Goal: Task Accomplishment & Management: Manage account settings

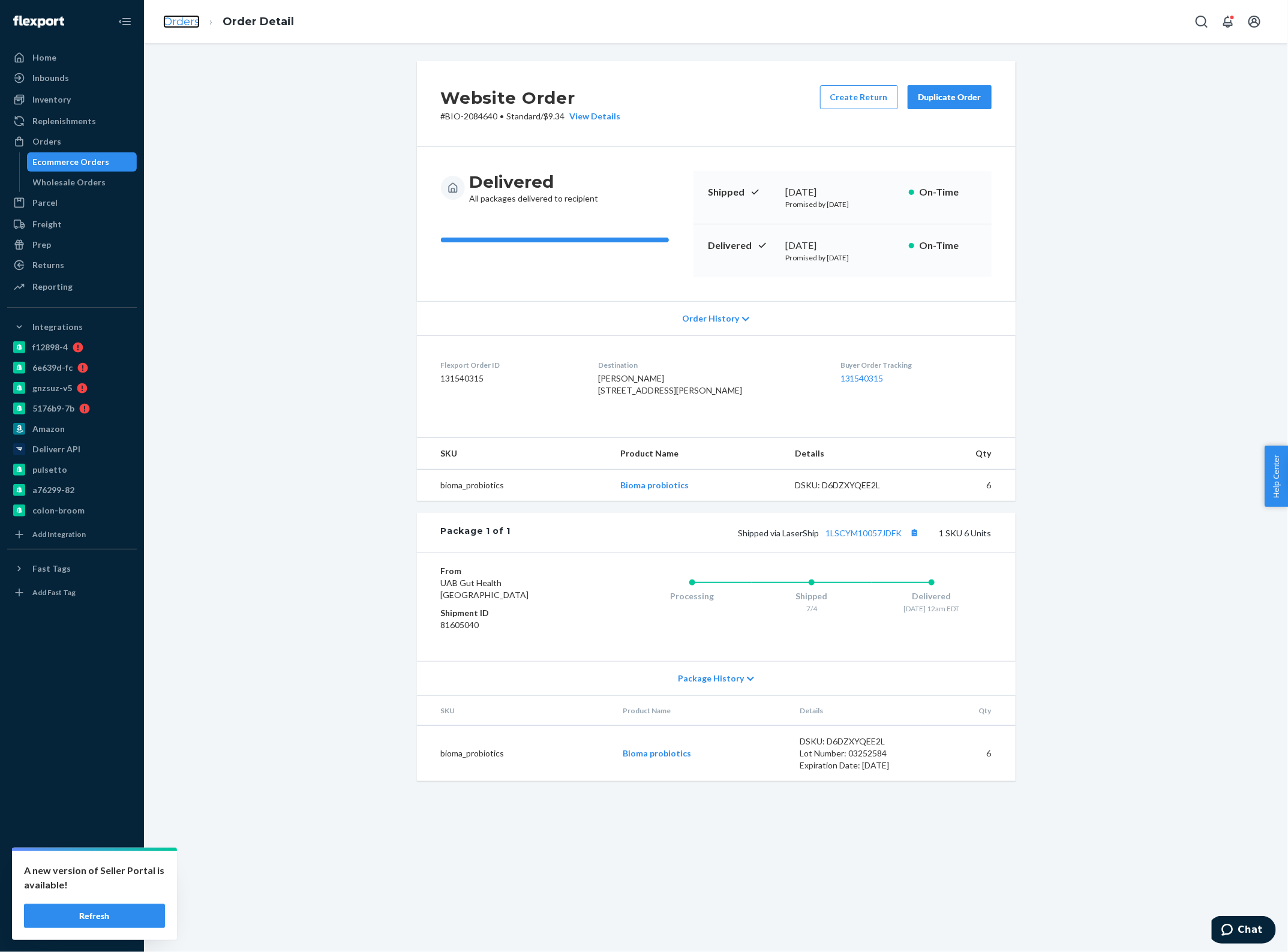
click at [184, 27] on link "Orders" at bounding box center [182, 21] width 37 height 13
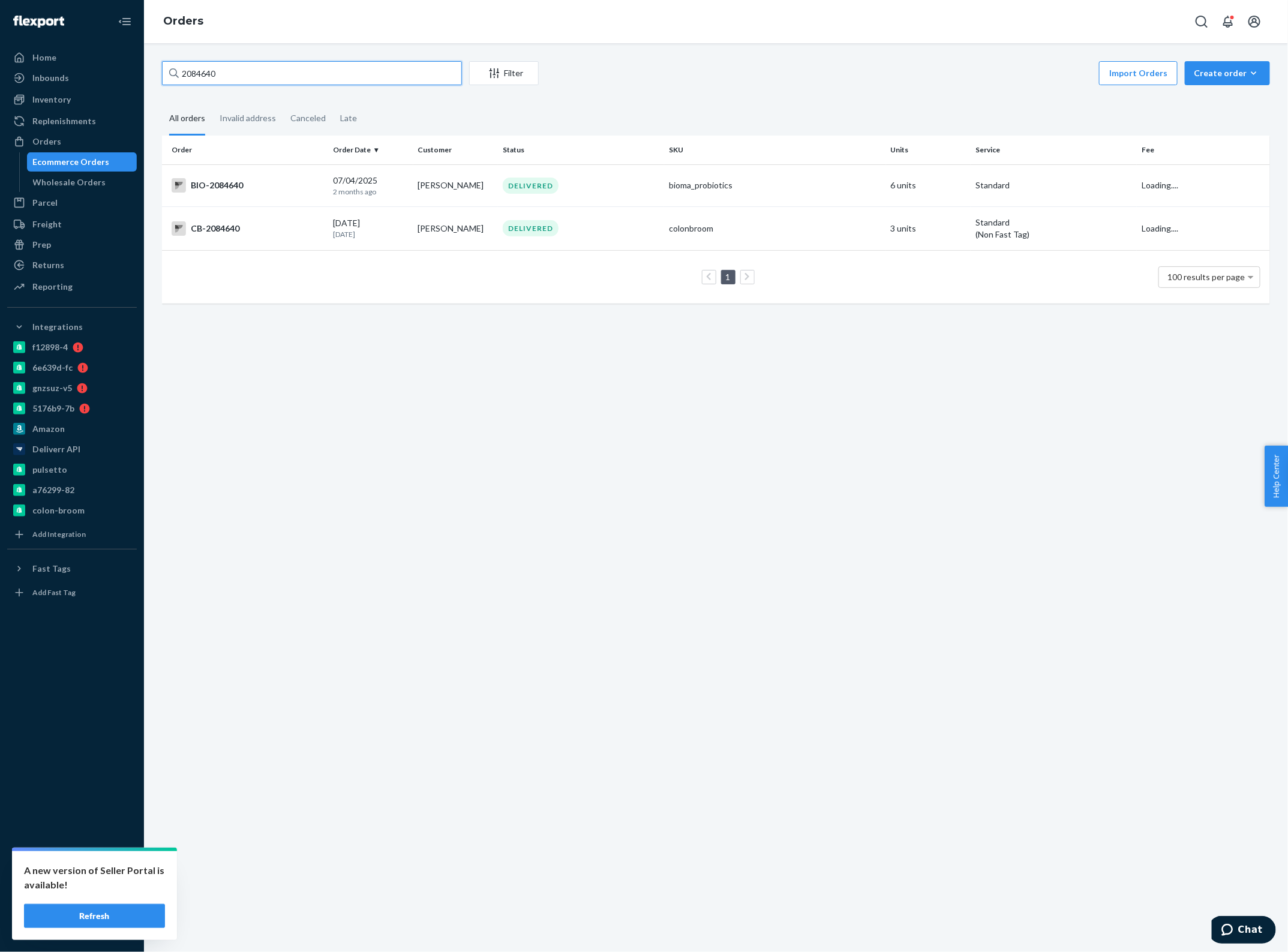
click at [271, 69] on input "2084640" at bounding box center [312, 73] width 300 height 24
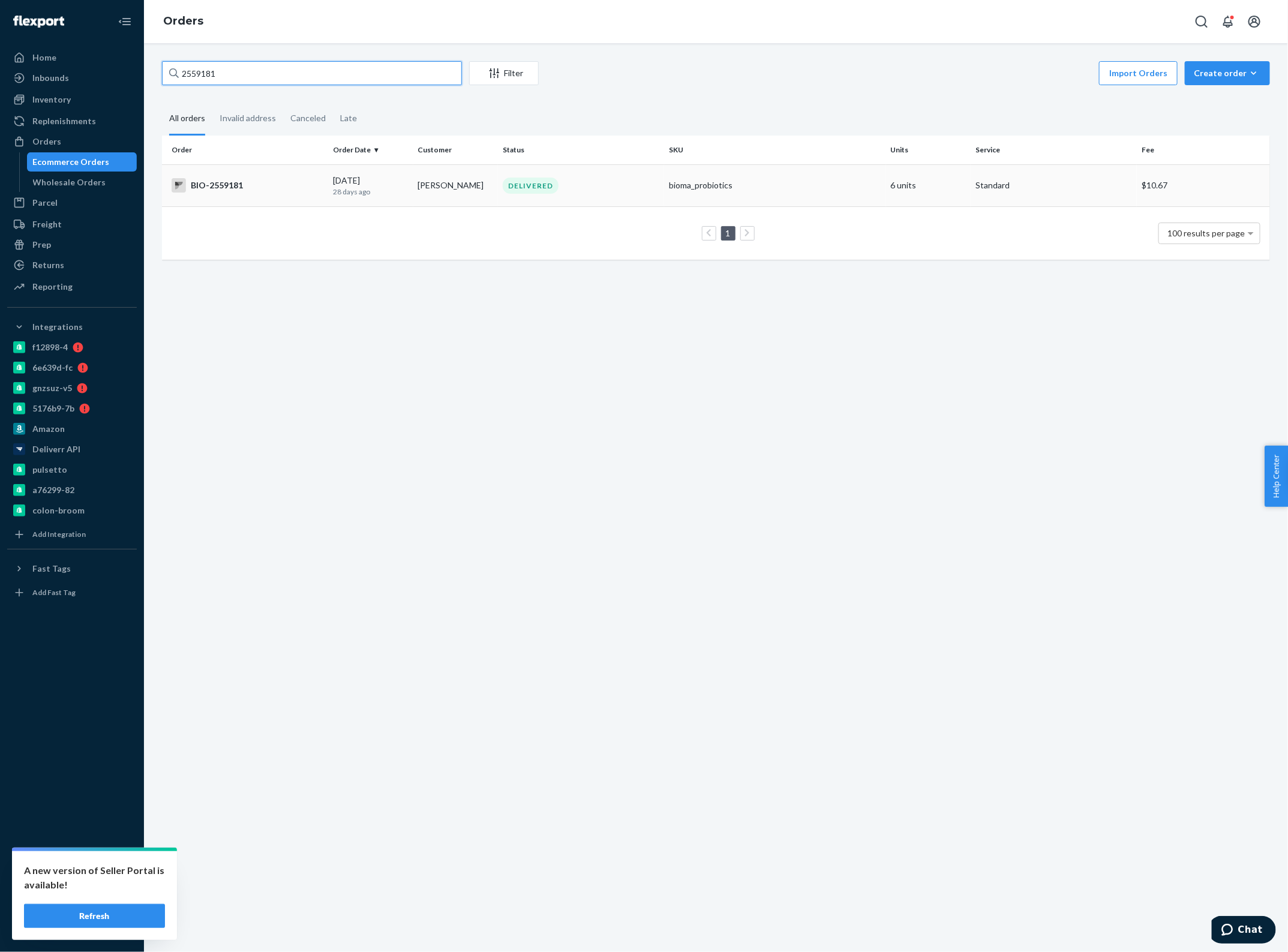
type input "2559181"
click at [426, 192] on td "[PERSON_NAME]" at bounding box center [456, 185] width 86 height 42
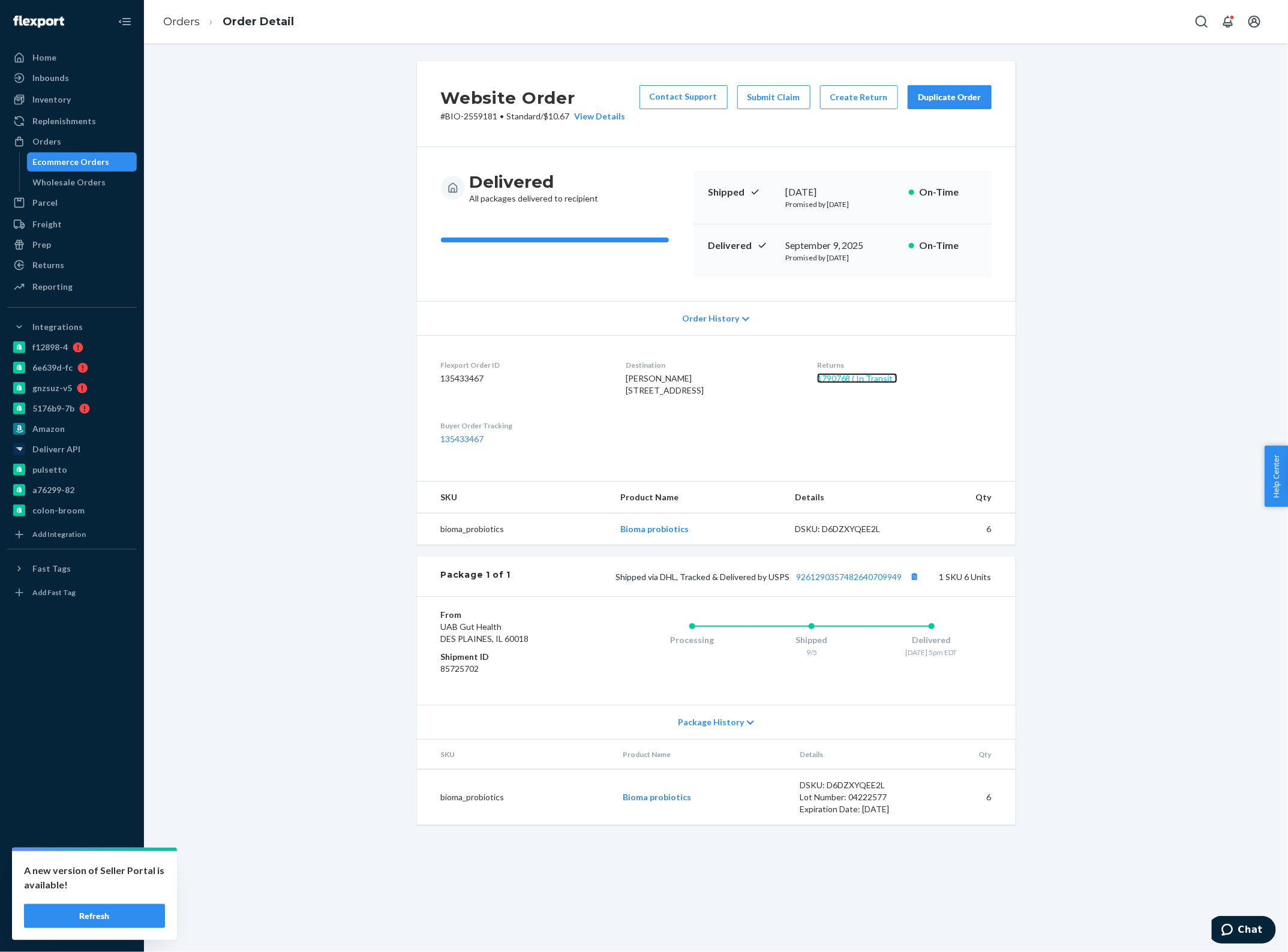
click at [870, 379] on link "1790768 ( In Transit )" at bounding box center [857, 378] width 80 height 10
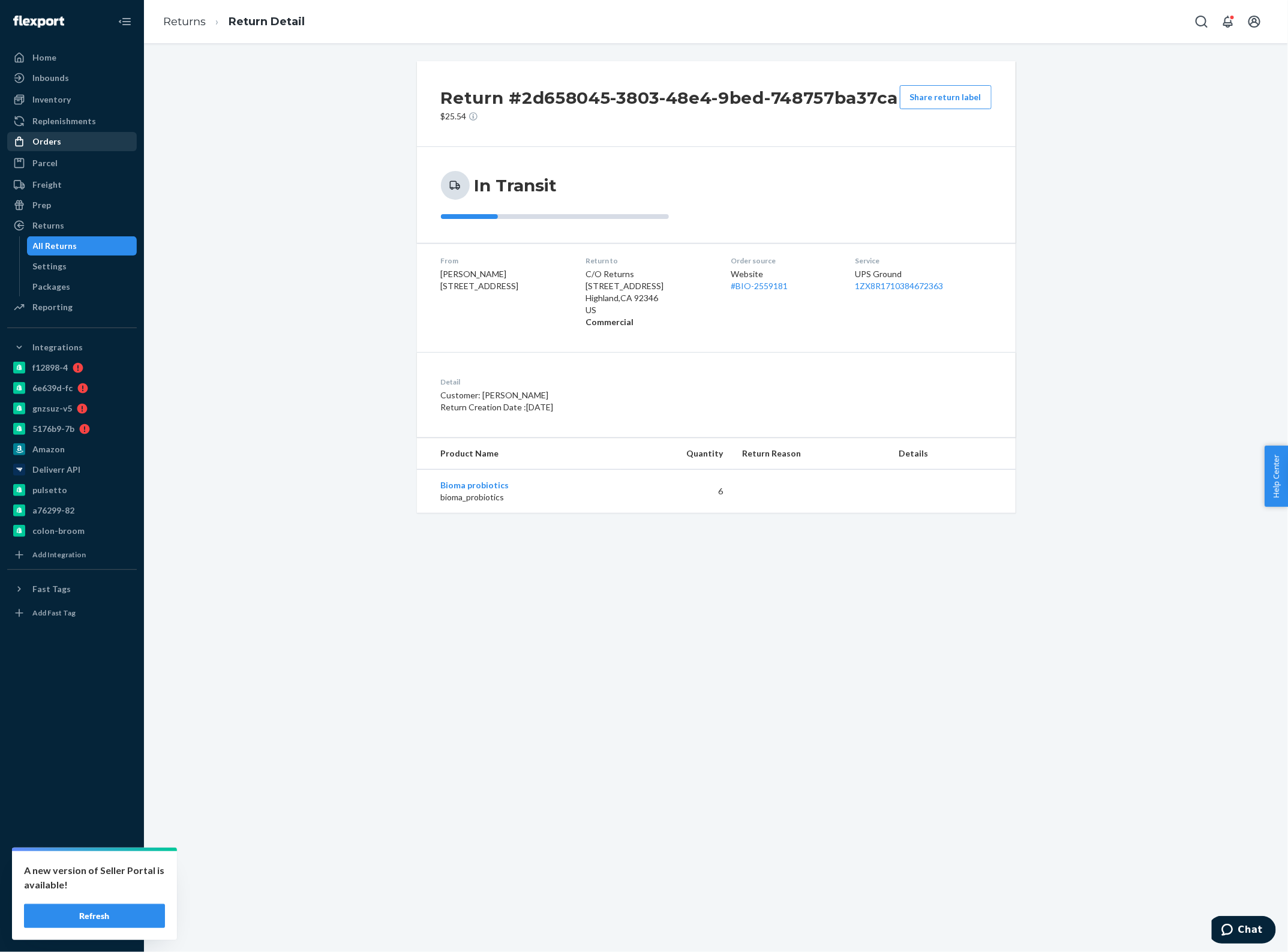
click at [63, 145] on div "Orders" at bounding box center [72, 141] width 128 height 17
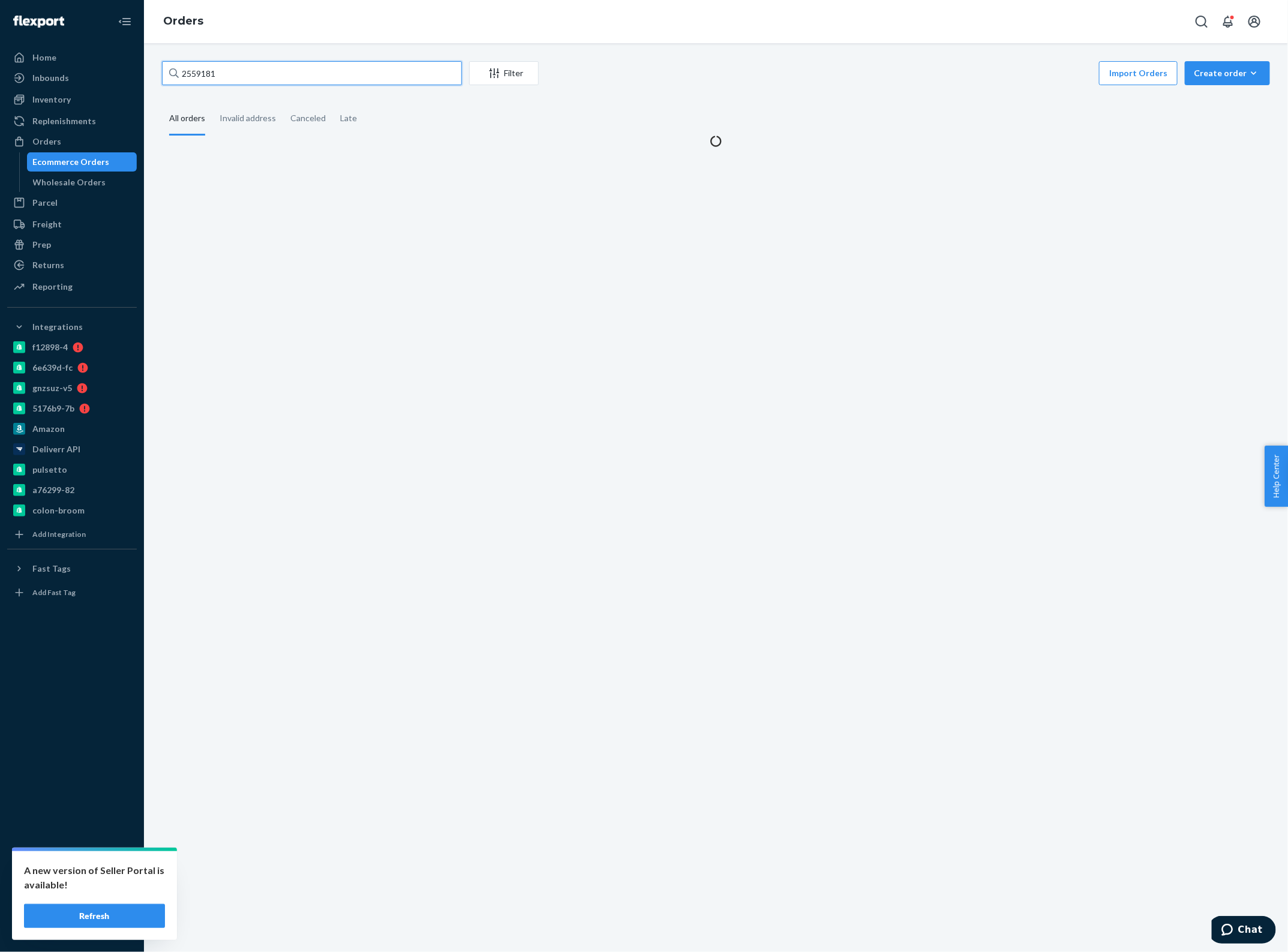
click at [228, 72] on input "2559181" at bounding box center [312, 73] width 300 height 24
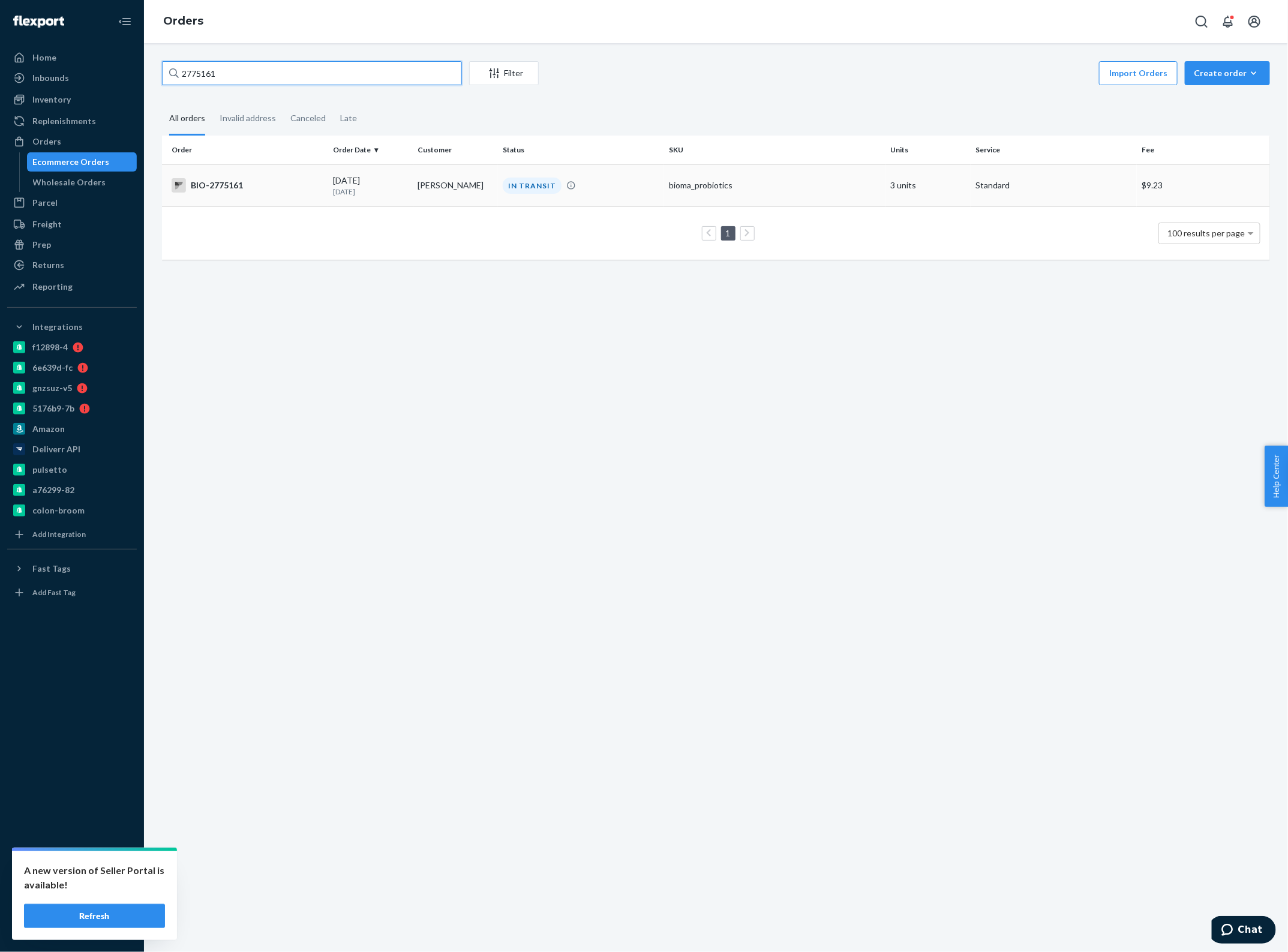
type input "2775161"
click at [462, 184] on td "[PERSON_NAME]" at bounding box center [456, 185] width 86 height 42
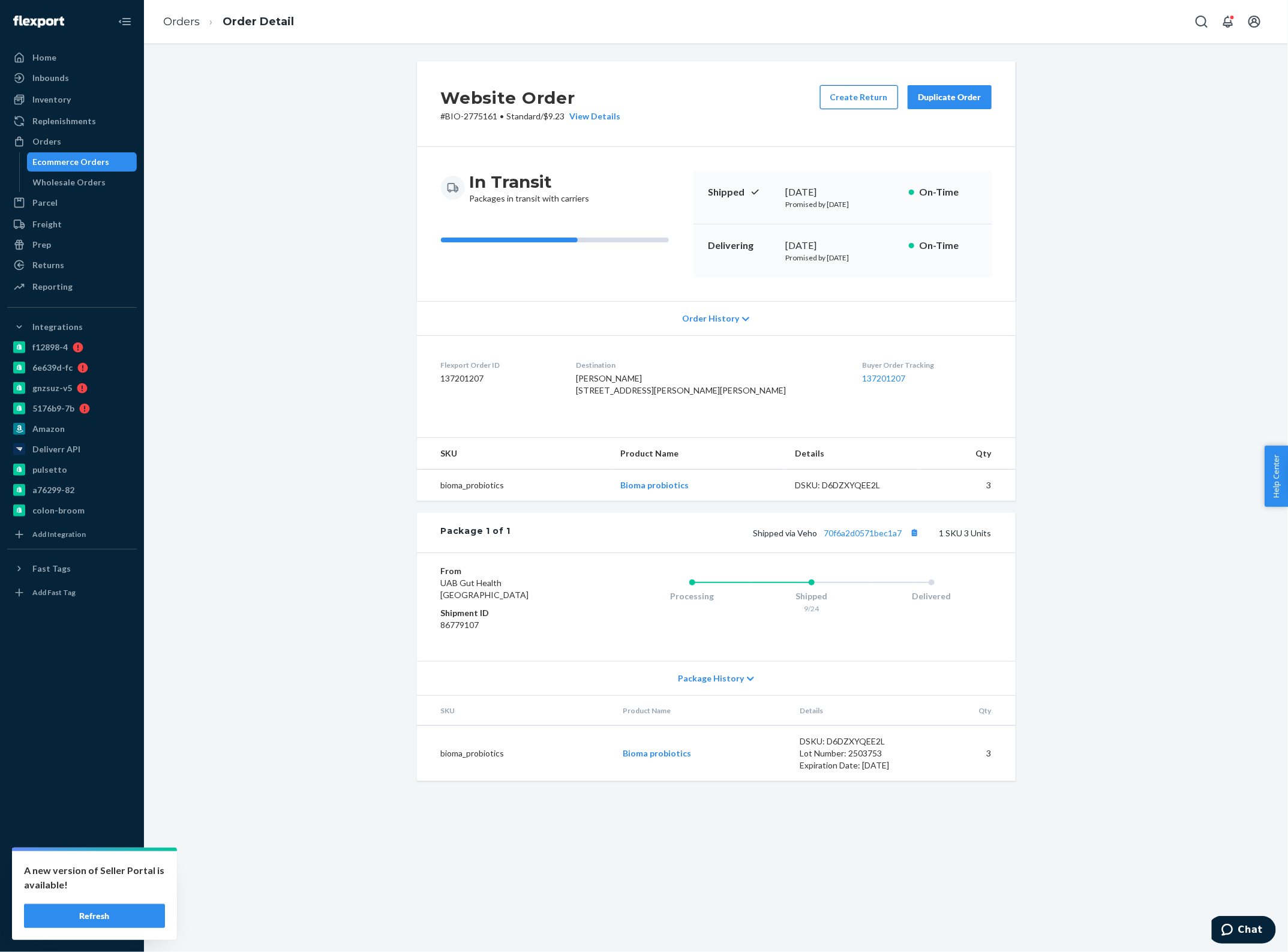
click at [850, 96] on button "Create Return" at bounding box center [859, 97] width 78 height 24
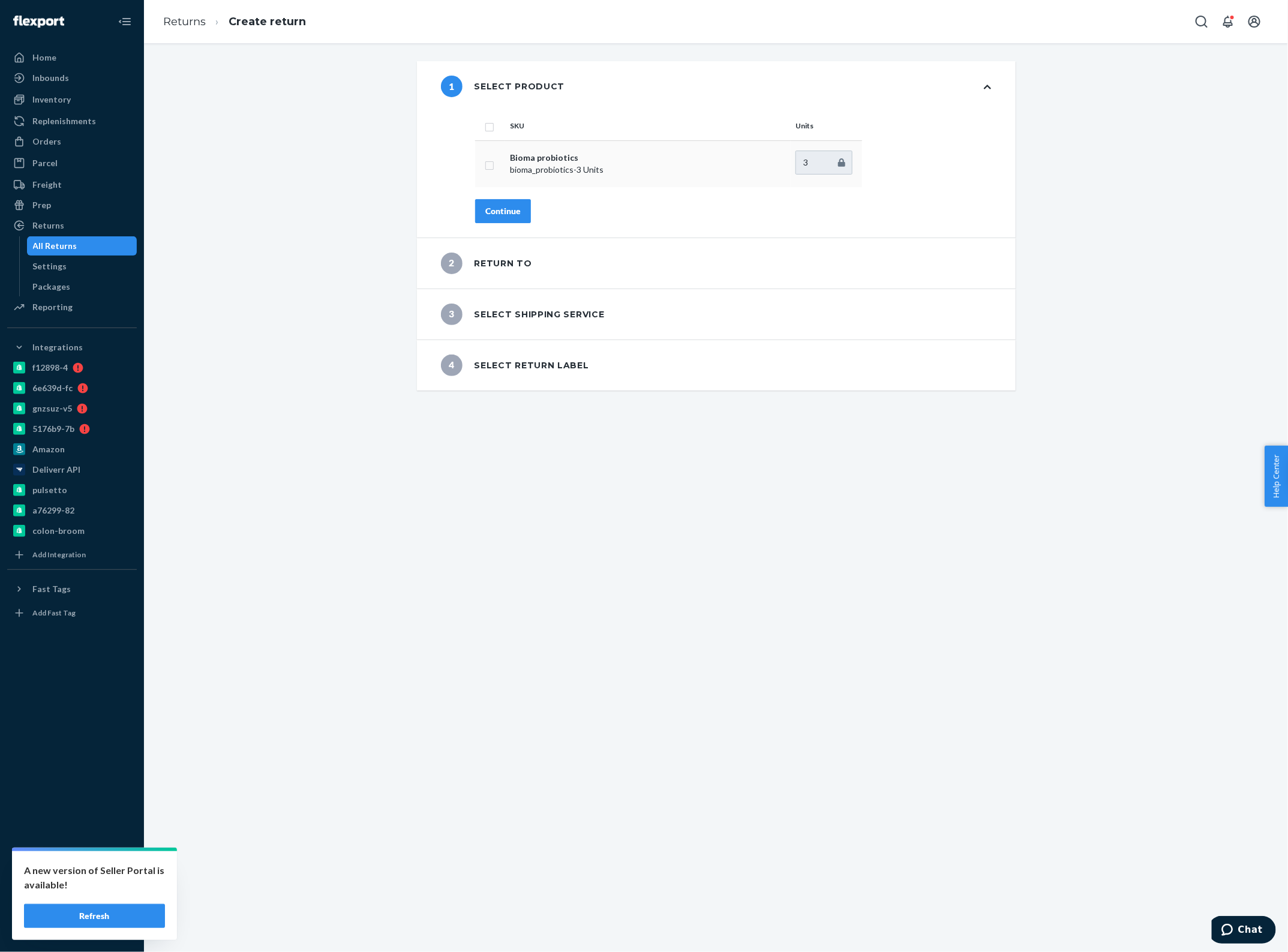
click at [493, 163] on td at bounding box center [489, 163] width 30 height 47
click at [485, 166] on input "checkbox" at bounding box center [489, 164] width 10 height 12
checkbox input "true"
click at [501, 205] on div "Continue" at bounding box center [503, 211] width 35 height 12
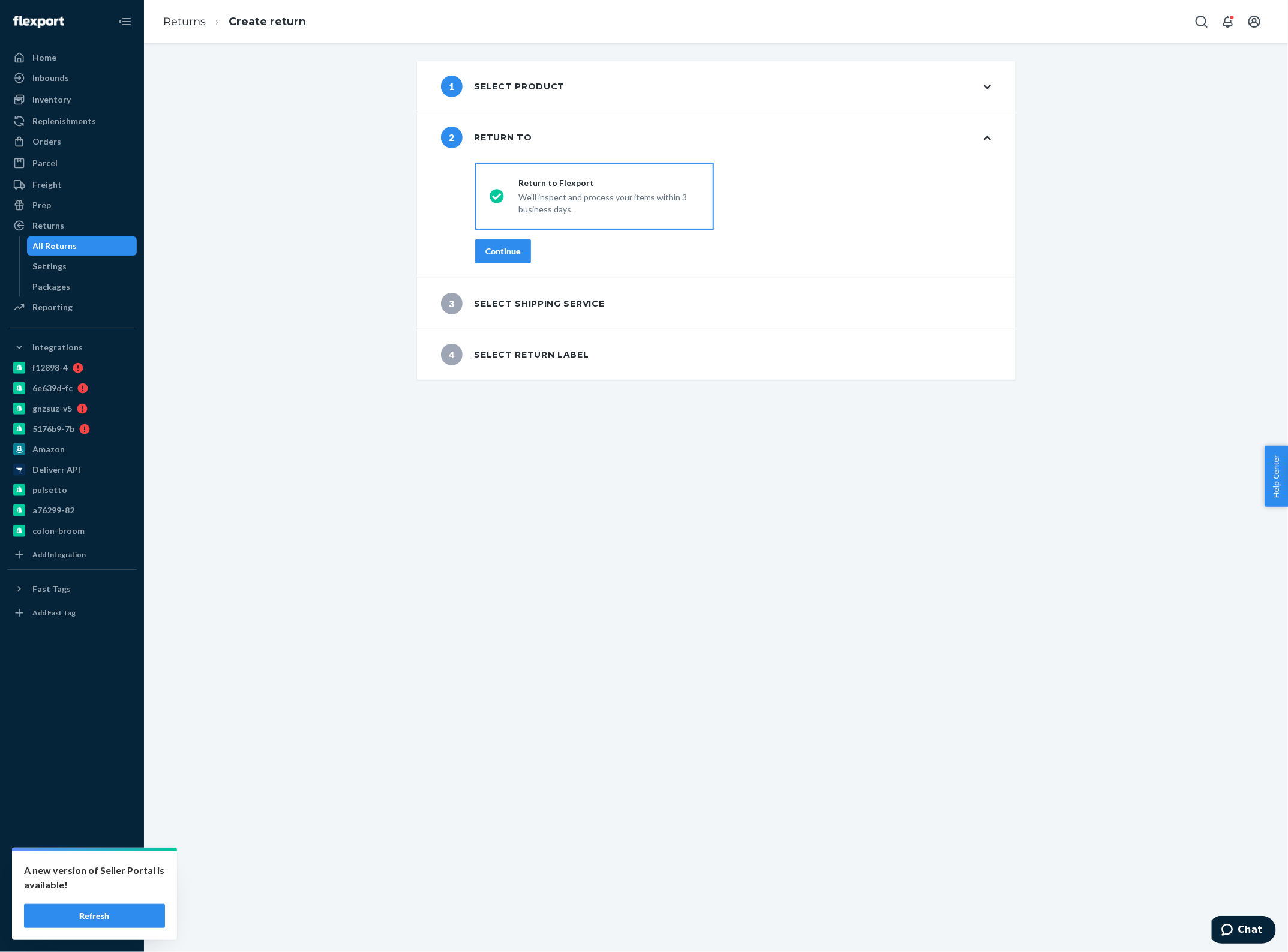
click at [504, 247] on div "Continue" at bounding box center [503, 251] width 35 height 12
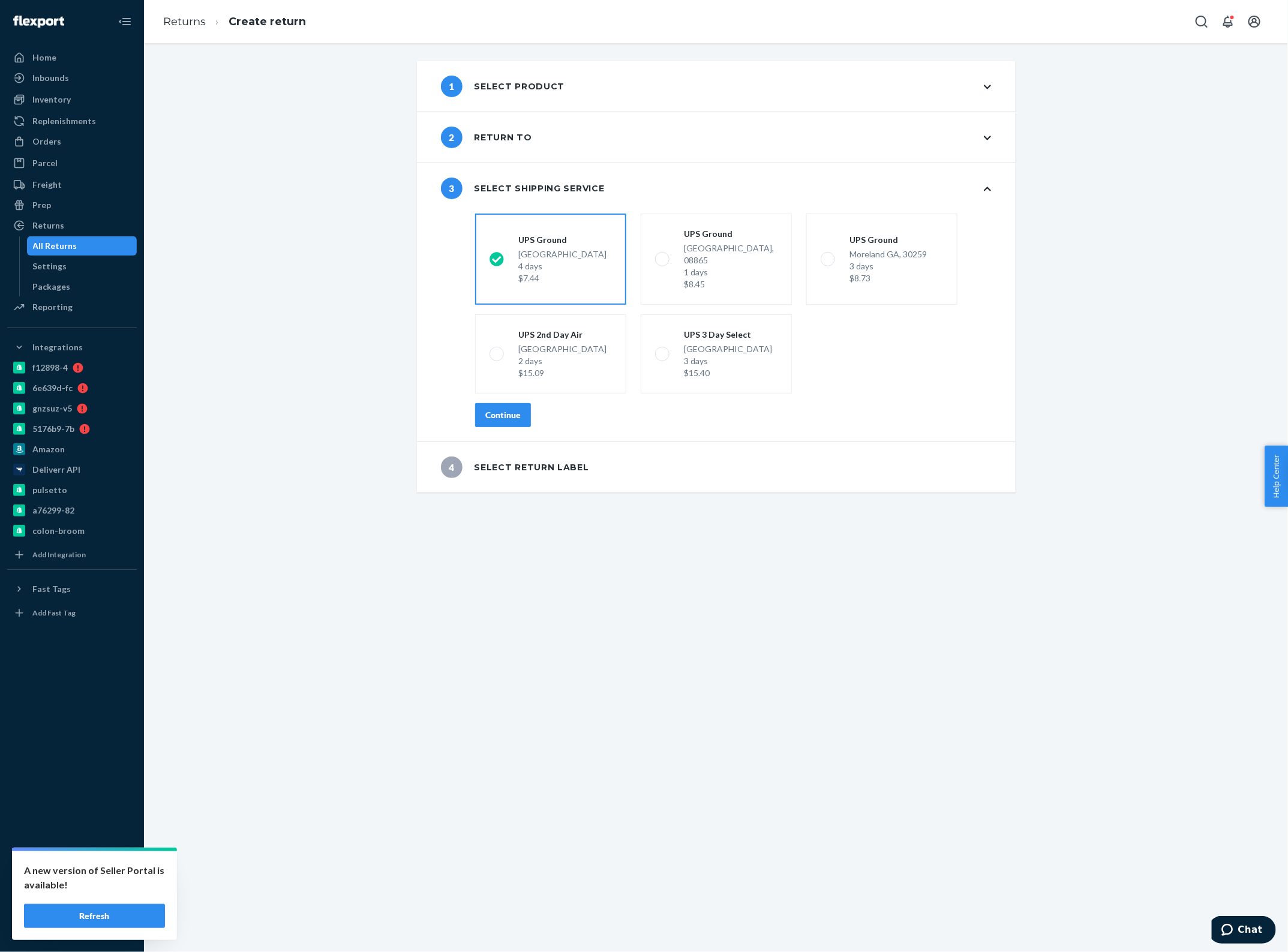
click at [502, 409] on div "Continue" at bounding box center [503, 415] width 35 height 12
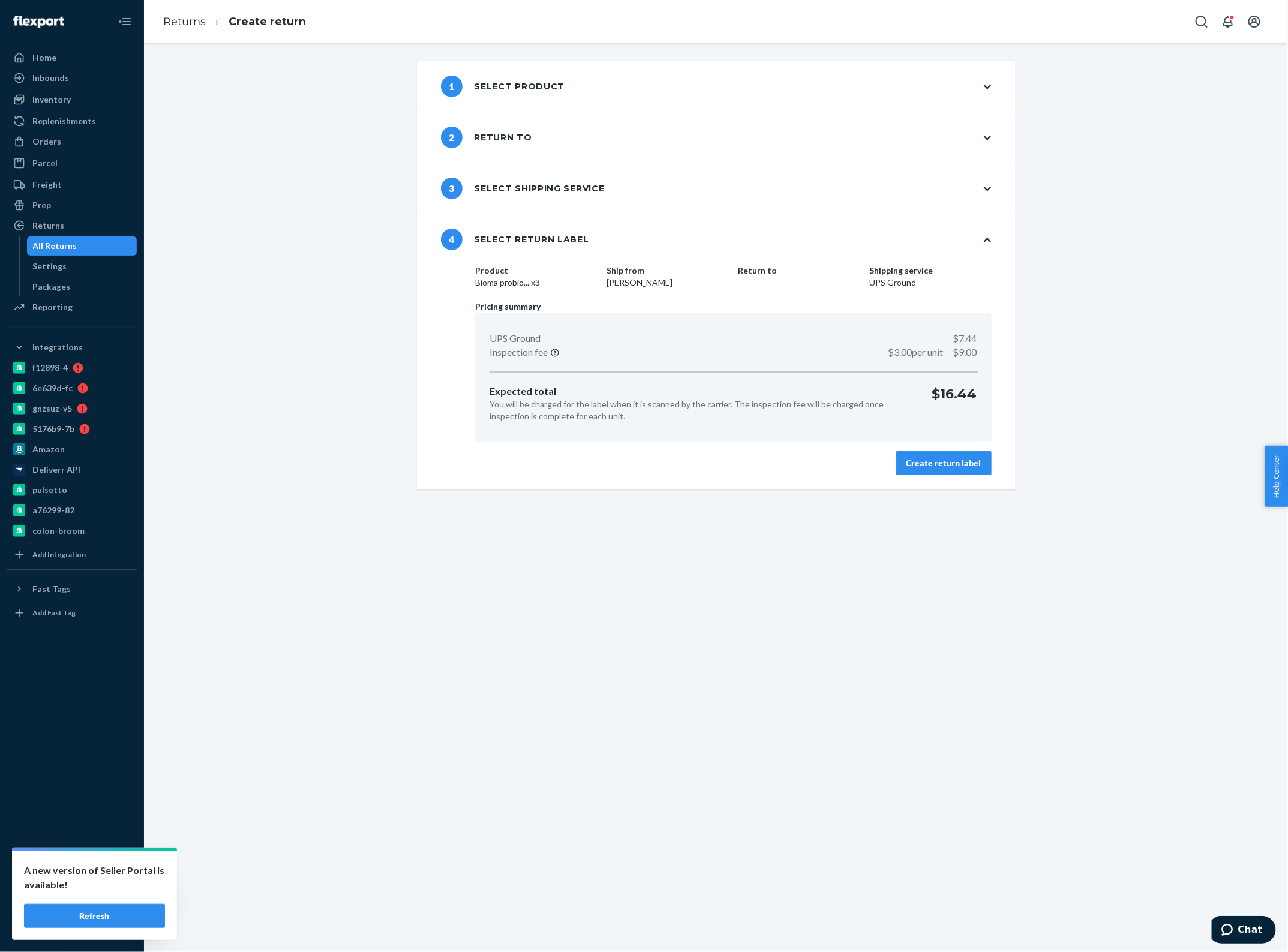
click at [915, 457] on div "Create return label" at bounding box center [944, 463] width 75 height 12
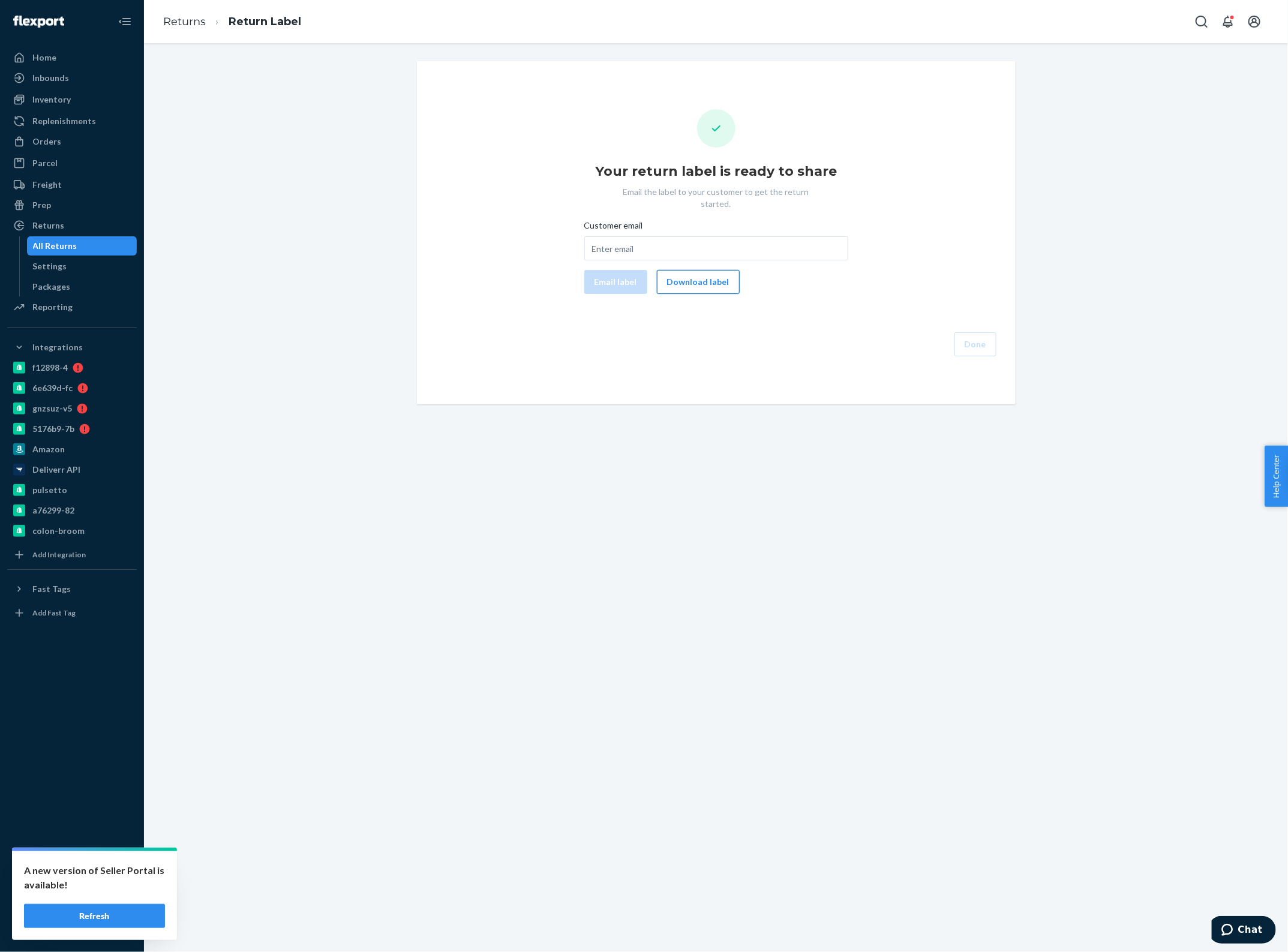
click at [703, 279] on button "Download label" at bounding box center [698, 282] width 82 height 24
